Goal: Task Accomplishment & Management: Manage account settings

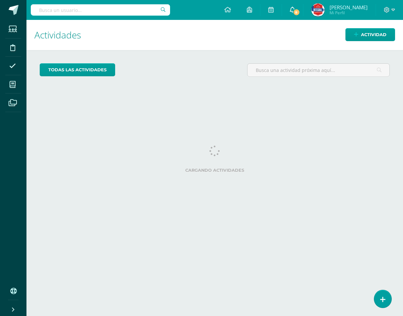
click at [300, 12] on span "8" at bounding box center [296, 12] width 7 height 7
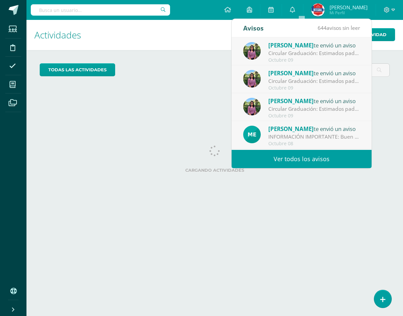
click at [182, 42] on h1 "Actividades" at bounding box center [214, 35] width 361 height 30
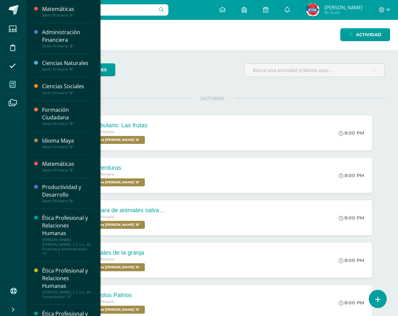
click at [11, 85] on icon at bounding box center [13, 84] width 6 height 7
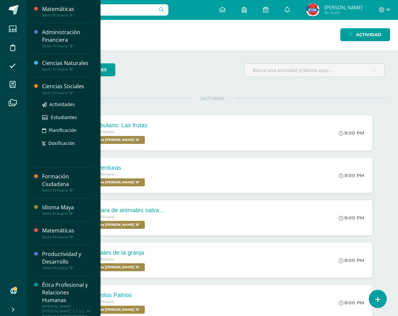
click at [69, 88] on div "Ciencias Sociales" at bounding box center [67, 86] width 50 height 8
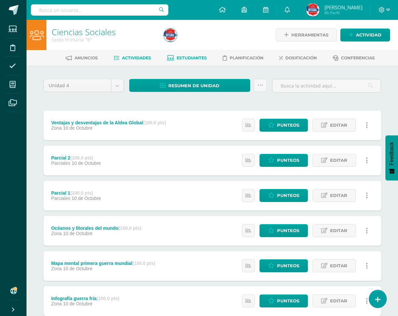
click at [192, 60] on span "Estudiantes" at bounding box center [191, 57] width 30 height 5
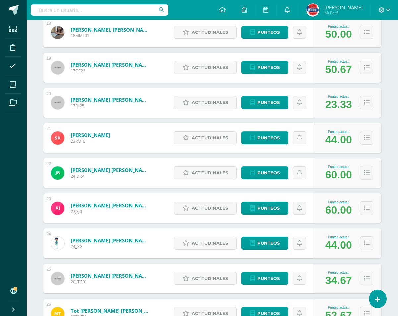
scroll to position [732, 0]
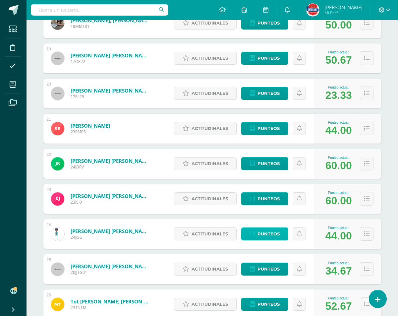
click at [274, 236] on span "Punteos" at bounding box center [268, 233] width 22 height 12
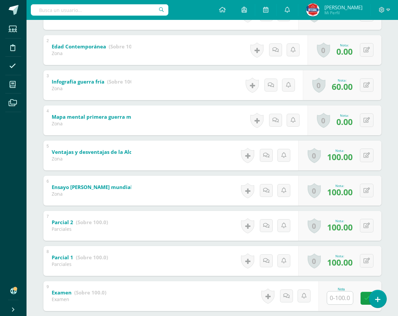
scroll to position [204, 0]
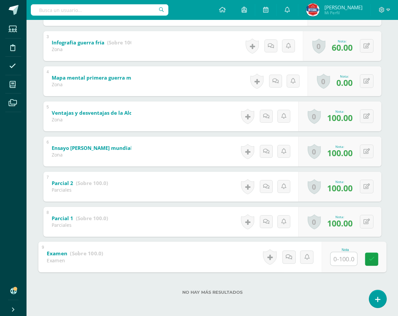
click at [336, 260] on input "text" at bounding box center [343, 258] width 26 height 13
type input "100"
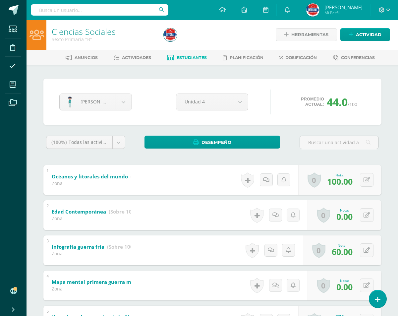
scroll to position [0, 0]
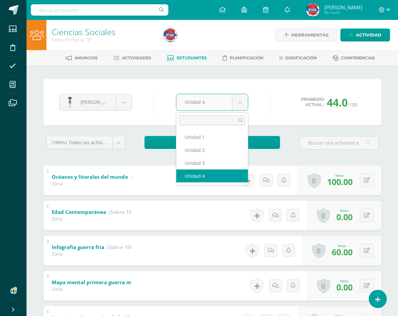
click at [236, 105] on body "Estudiantes Disciplina Asistencia Mis cursos Archivos Soporte Ayuda Reportar un…" at bounding box center [199, 260] width 398 height 520
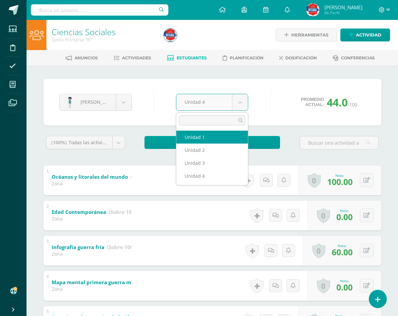
select select "Unidad 1"
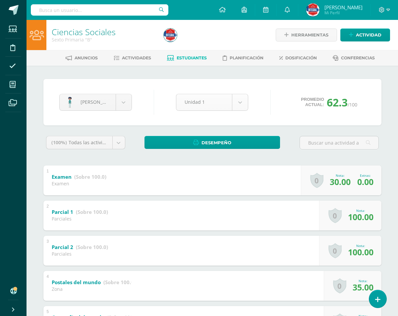
click at [240, 98] on body "Estudiantes Disciplina Asistencia Mis cursos Archivos Soporte Ayuda Reportar un…" at bounding box center [199, 260] width 398 height 520
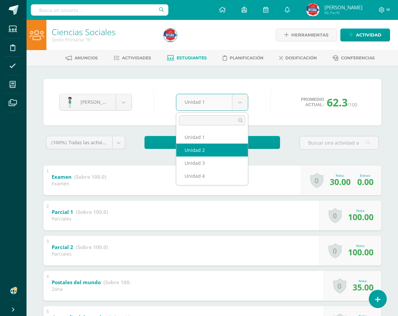
select select "Unidad 2"
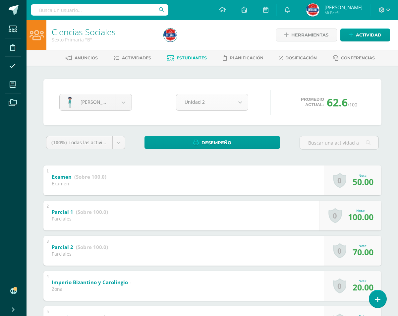
click at [245, 103] on body "Estudiantes Disciplina Asistencia Mis cursos Archivos Soporte Ayuda Reportar un…" at bounding box center [199, 242] width 398 height 485
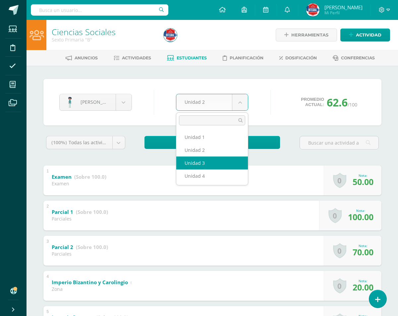
select select "Unidad 3"
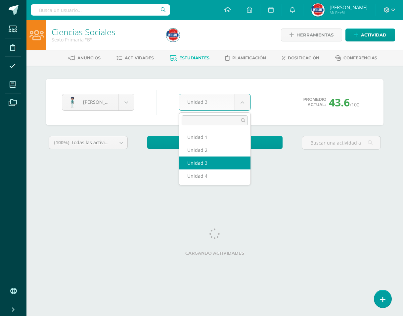
click at [241, 106] on body "Estudiantes Disciplina Asistencia Mis cursos Archivos Soporte Ayuda Reportar un…" at bounding box center [201, 89] width 403 height 178
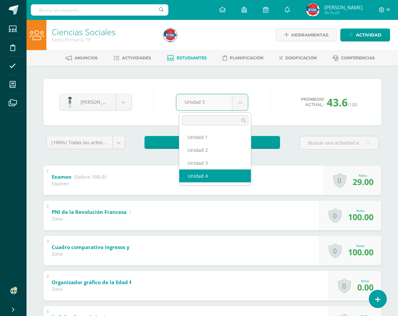
select select "Unidad 4"
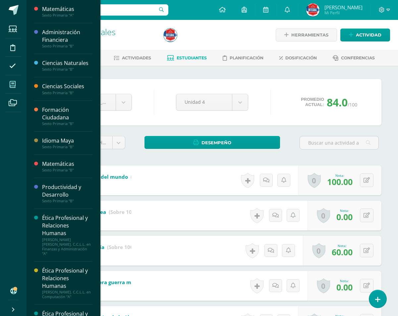
click at [11, 82] on icon at bounding box center [13, 84] width 6 height 7
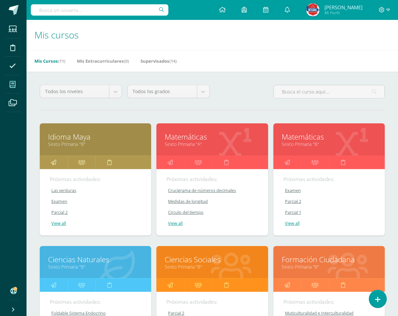
click at [161, 188] on div "Próximas actividades: Crucigrama de números decimales Crucigrama de números dec…" at bounding box center [211, 202] width 111 height 66
click at [173, 151] on div "Matemáticas Sexto Primaria "A"" at bounding box center [211, 139] width 111 height 32
click at [175, 144] on link "Sexto Primaria "A"" at bounding box center [212, 144] width 95 height 6
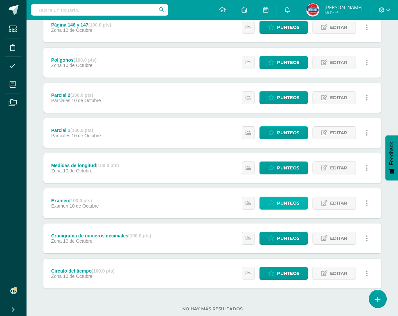
scroll to position [81, 0]
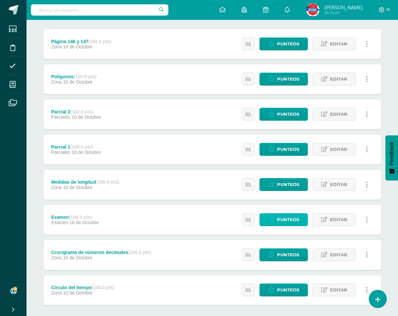
click at [288, 217] on span "Punteos" at bounding box center [288, 219] width 22 height 12
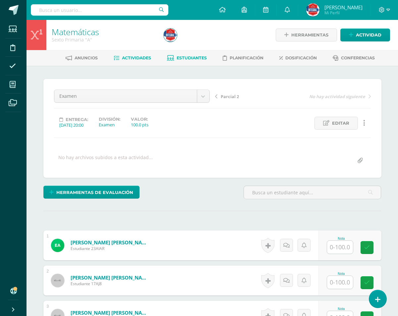
click at [195, 56] on span "Estudiantes" at bounding box center [191, 57] width 30 height 5
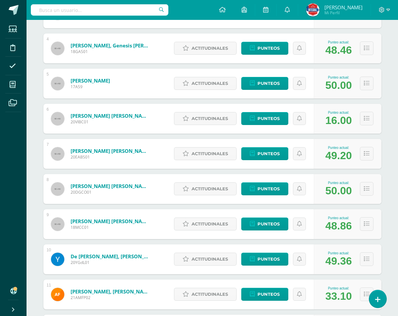
scroll to position [117, 0]
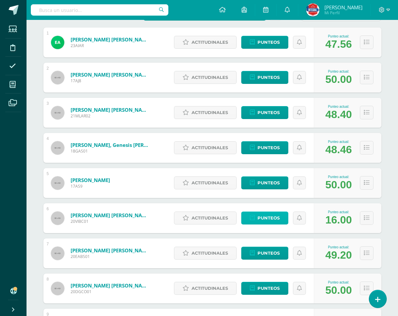
click at [279, 220] on link "Punteos" at bounding box center [264, 217] width 47 height 13
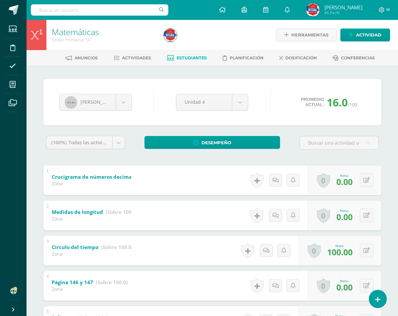
scroll to position [132, 0]
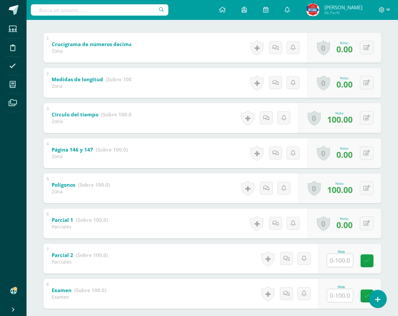
click at [333, 294] on input "text" at bounding box center [340, 295] width 26 height 13
type input "15"
click at [341, 259] on input "text" at bounding box center [343, 259] width 26 height 13
type input "60"
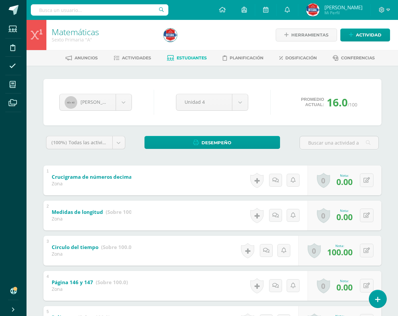
click at [250, 104] on div "Unidad 4 Unidad 1 Unidad 2 Unidad 3 Unidad 4" at bounding box center [212, 102] width 78 height 17
click at [242, 105] on body "Estudiantes Disciplina Asistencia Mis cursos Archivos Soporte Ayuda Reportar un…" at bounding box center [199, 242] width 398 height 485
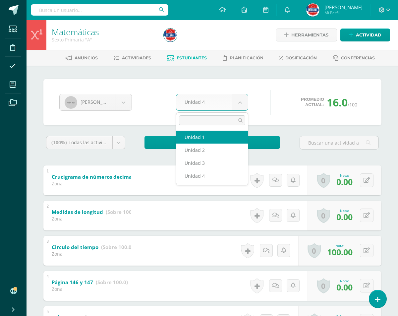
select select "Unidad 1"
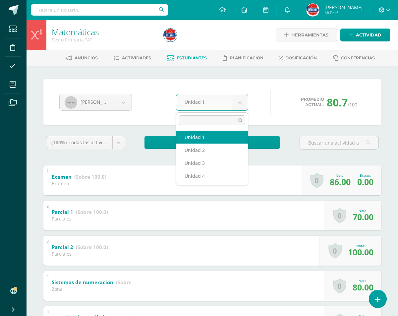
click at [235, 104] on body "Estudiantes Disciplina Asistencia Mis cursos Archivos Soporte Ayuda Reportar un…" at bounding box center [199, 260] width 398 height 520
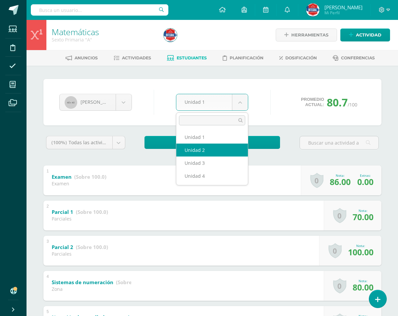
select select "Unidad 2"
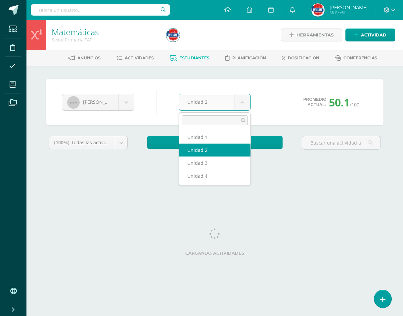
click at [240, 109] on body "Estudiantes Disciplina Asistencia Mis cursos Archivos Soporte Ayuda Reportar un…" at bounding box center [201, 89] width 403 height 178
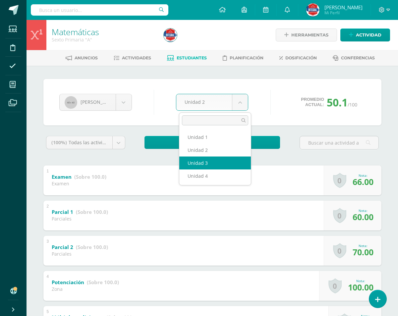
select select "Unidad 3"
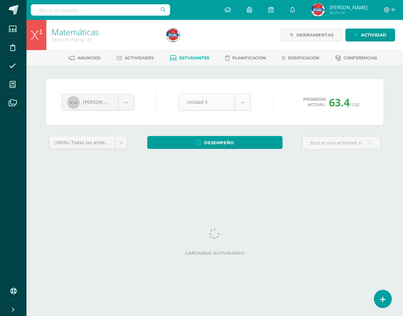
click at [240, 105] on body "Estudiantes Disciplina Asistencia Mis cursos Archivos Soporte Ayuda Reportar un…" at bounding box center [201, 89] width 403 height 178
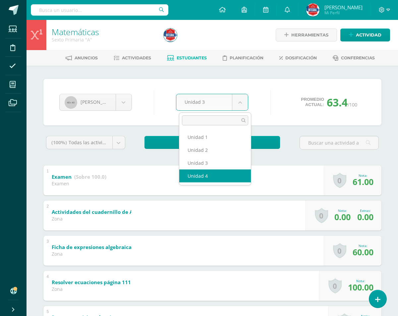
select select "Unidad 4"
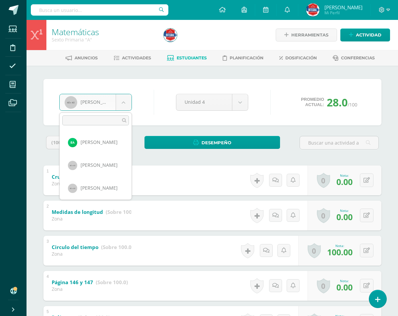
click at [124, 109] on body "Estudiantes Disciplina Asistencia Mis cursos Archivos Soporte Ayuda Reportar un…" at bounding box center [199, 242] width 398 height 485
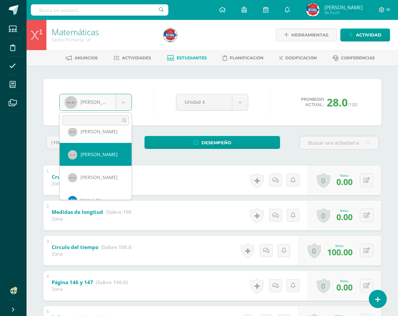
select select "1676"
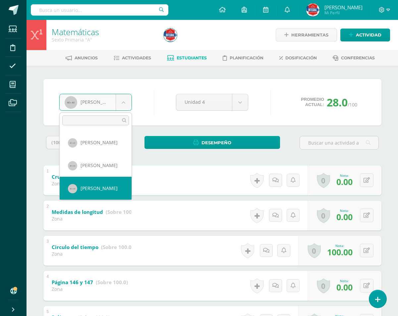
click at [120, 106] on body "Estudiantes Disciplina Asistencia Mis cursos Archivos Soporte Ayuda Reportar un…" at bounding box center [199, 242] width 398 height 485
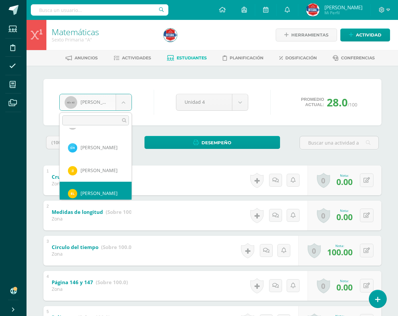
scroll to position [326, 0]
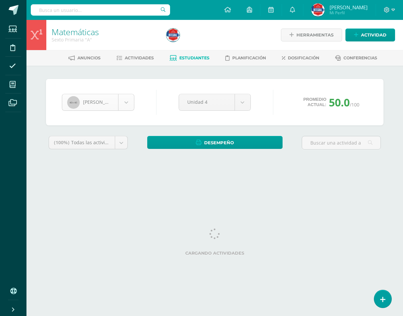
click at [130, 104] on body "Estudiantes Disciplina Asistencia Mis cursos Archivos Soporte Ayuda Reportar un…" at bounding box center [201, 89] width 403 height 178
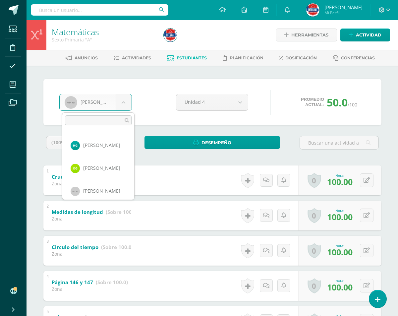
scroll to position [265, 0]
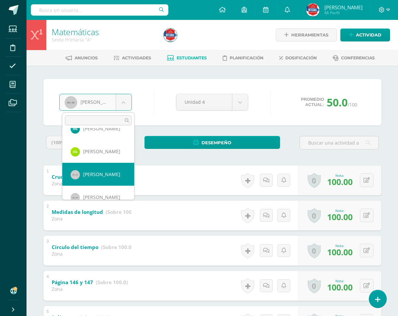
select select "889"
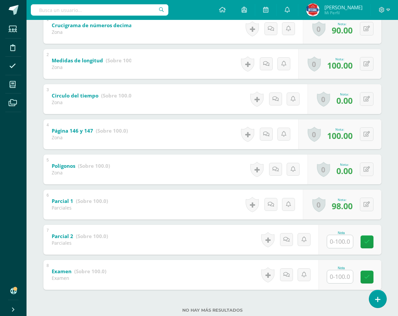
scroll to position [169, 0]
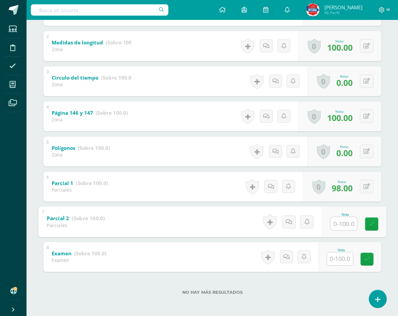
click at [345, 220] on input "text" at bounding box center [343, 223] width 26 height 13
type input "0"
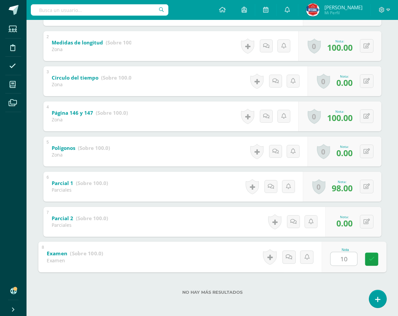
type input "1"
type input "32"
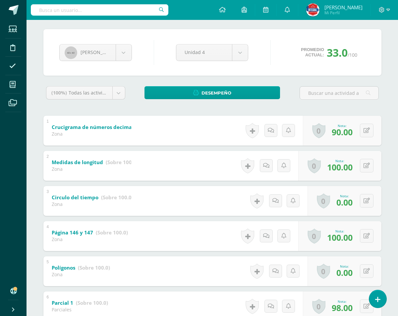
scroll to position [4, 0]
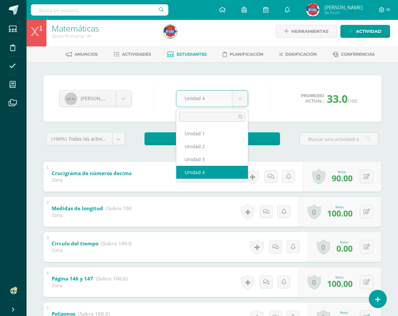
click at [239, 100] on body "Estudiantes Disciplina Asistencia Mis cursos Archivos Soporte Ayuda Reportar un…" at bounding box center [199, 238] width 398 height 485
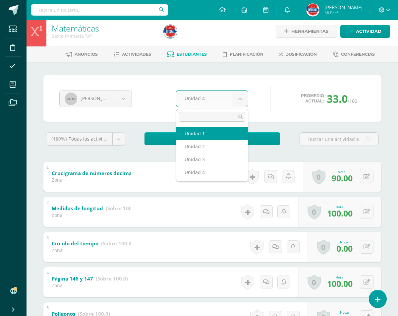
select select "Unidad 1"
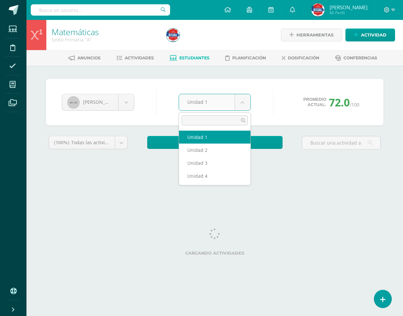
click at [242, 106] on body "Estudiantes Disciplina Asistencia Mis cursos Archivos Soporte Ayuda Reportar un…" at bounding box center [201, 89] width 403 height 178
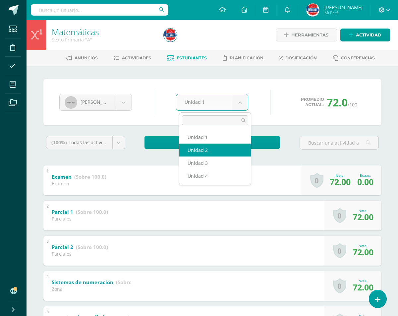
select select "Unidad 2"
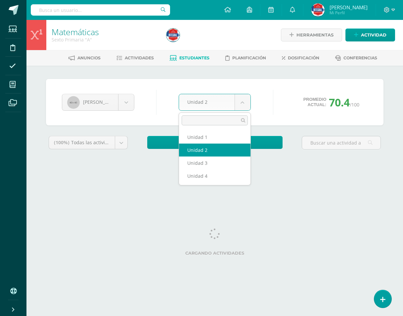
click at [242, 100] on body "Estudiantes Disciplina Asistencia Mis cursos Archivos Soporte Ayuda Reportar un…" at bounding box center [201, 89] width 403 height 178
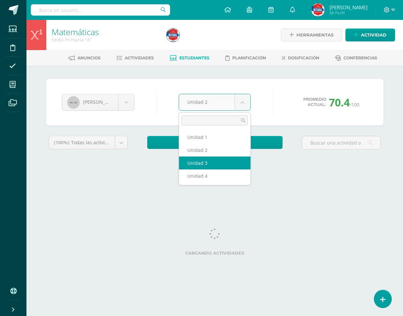
select select "Unidad 3"
click at [238, 109] on body "Estudiantes Disciplina Asistencia Mis cursos Archivos Soporte Ayuda Reportar un…" at bounding box center [201, 89] width 403 height 178
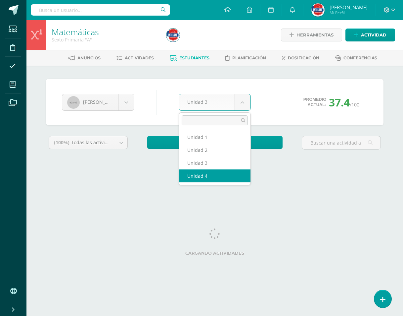
select select "Unidad 4"
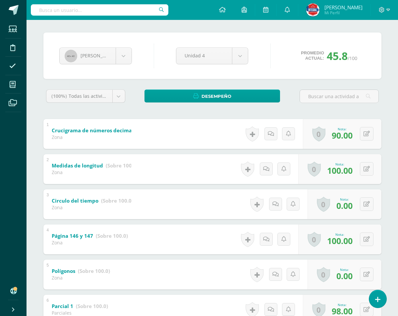
scroll to position [132, 0]
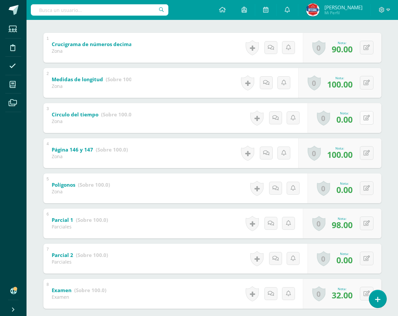
click at [366, 119] on button at bounding box center [367, 118] width 14 height 14
type input "70"
click at [365, 186] on button at bounding box center [371, 188] width 14 height 14
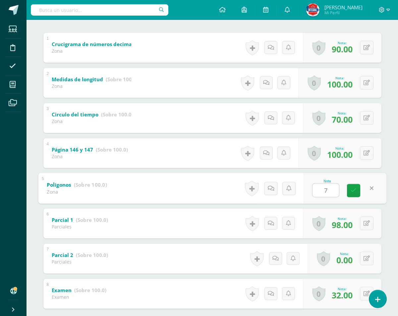
type input "70"
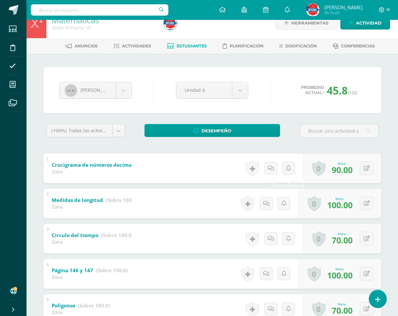
scroll to position [0, 0]
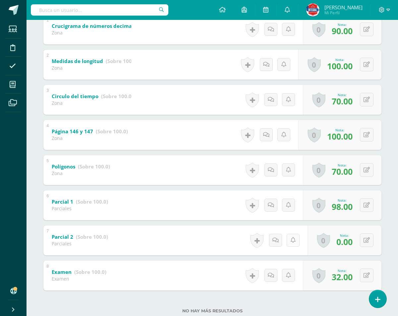
scroll to position [169, 0]
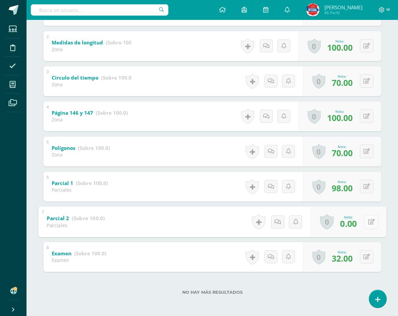
click at [361, 223] on div "0 Logros Logros obtenidos Aún no hay logros agregados Nota: 0.00" at bounding box center [348, 221] width 76 height 31
click at [368, 222] on icon at bounding box center [371, 222] width 7 height 6
type input "60"
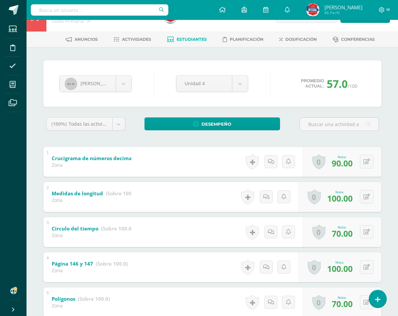
scroll to position [0, 0]
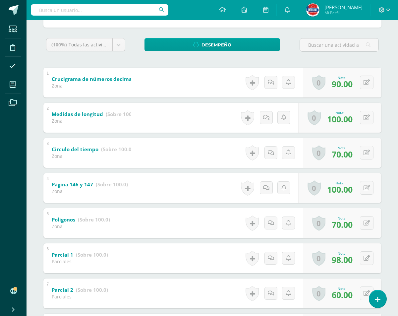
scroll to position [132, 0]
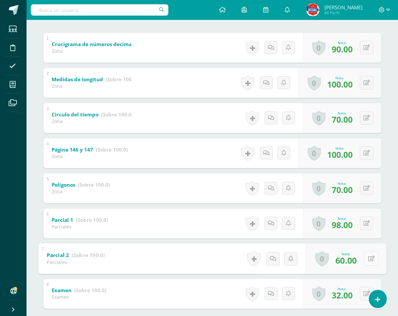
click at [366, 255] on button at bounding box center [371, 258] width 14 height 14
type input "65"
